Goal: Task Accomplishment & Management: Manage account settings

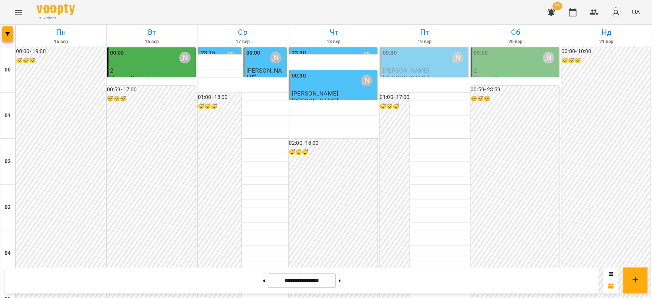
scroll to position [865, 0]
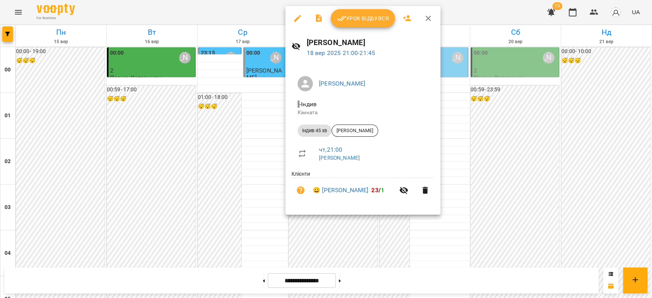
click at [366, 17] on span "Урок відбувся" at bounding box center [363, 18] width 52 height 9
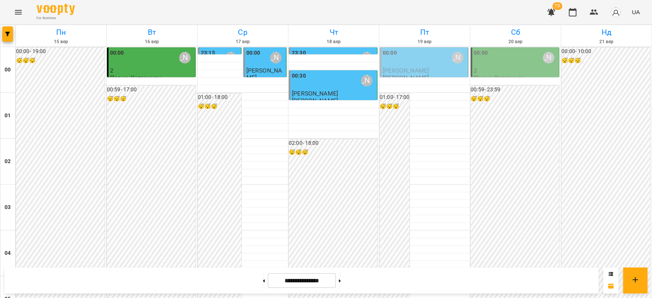
scroll to position [882, 0]
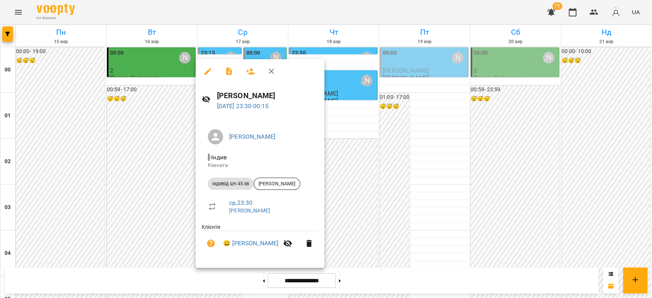
click at [401, 176] on div at bounding box center [326, 149] width 652 height 298
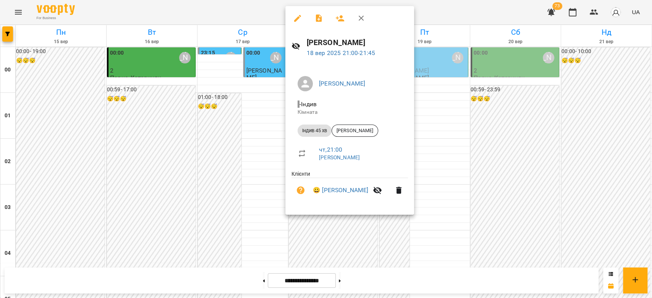
click at [452, 165] on div at bounding box center [326, 149] width 652 height 298
